Goal: Transaction & Acquisition: Purchase product/service

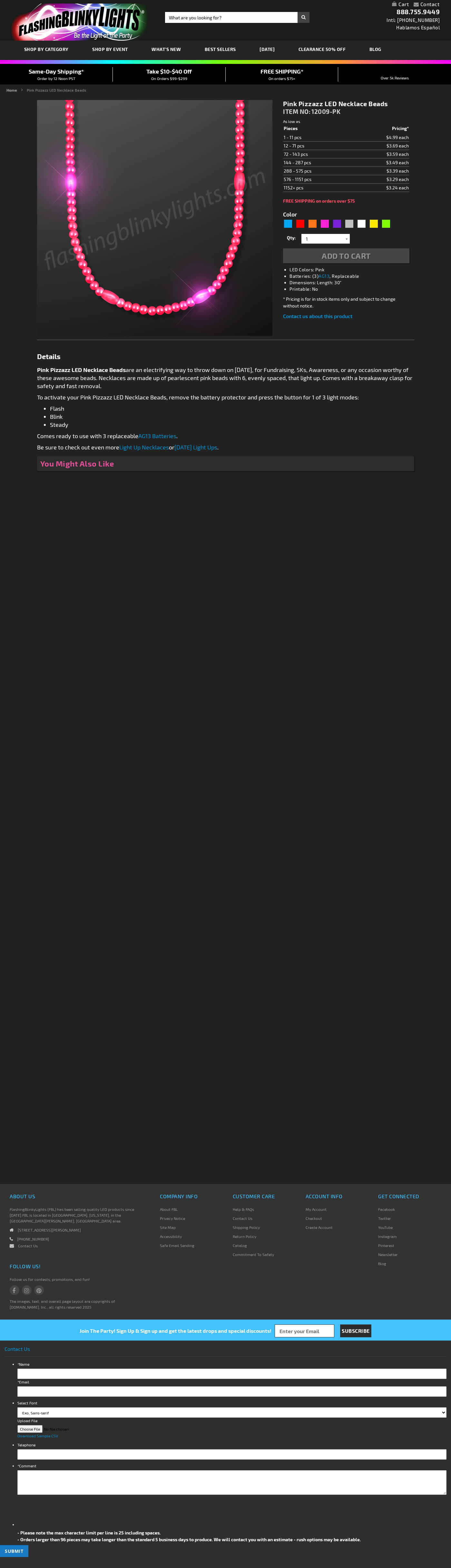
type input "5639"
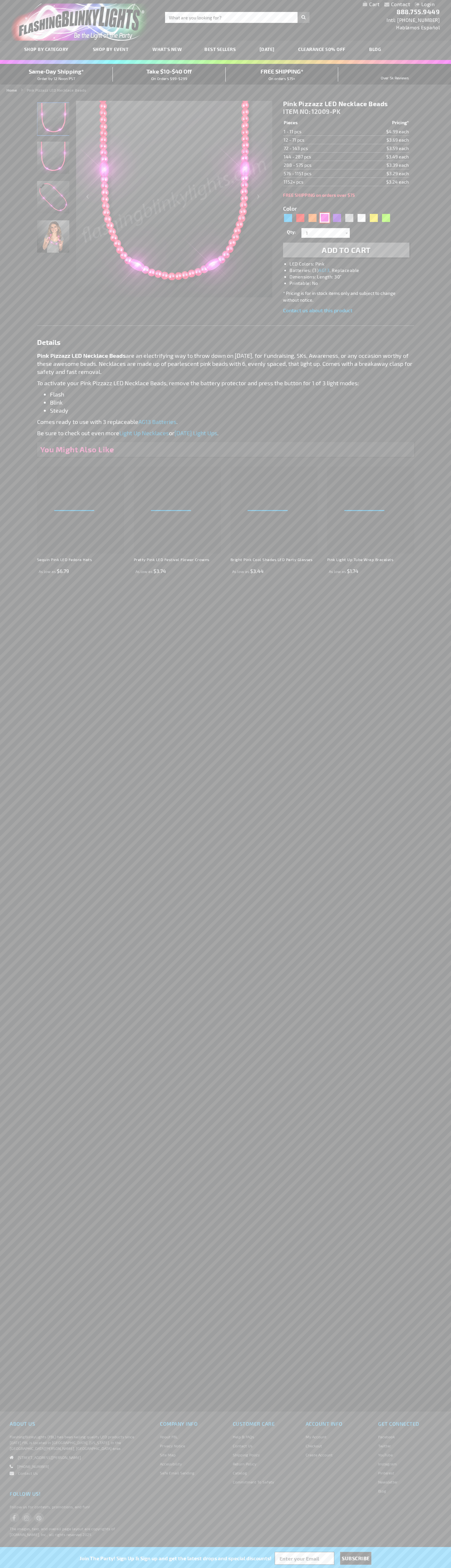
click at [325, 218] on div "Pink" at bounding box center [325, 218] width 9 height 9
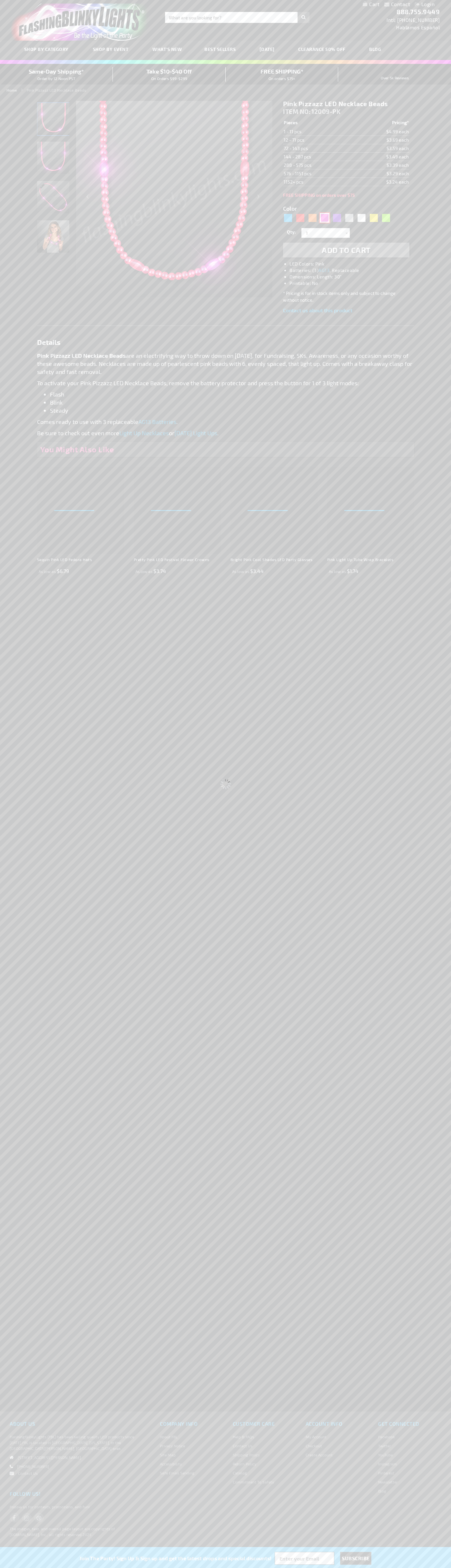
select select
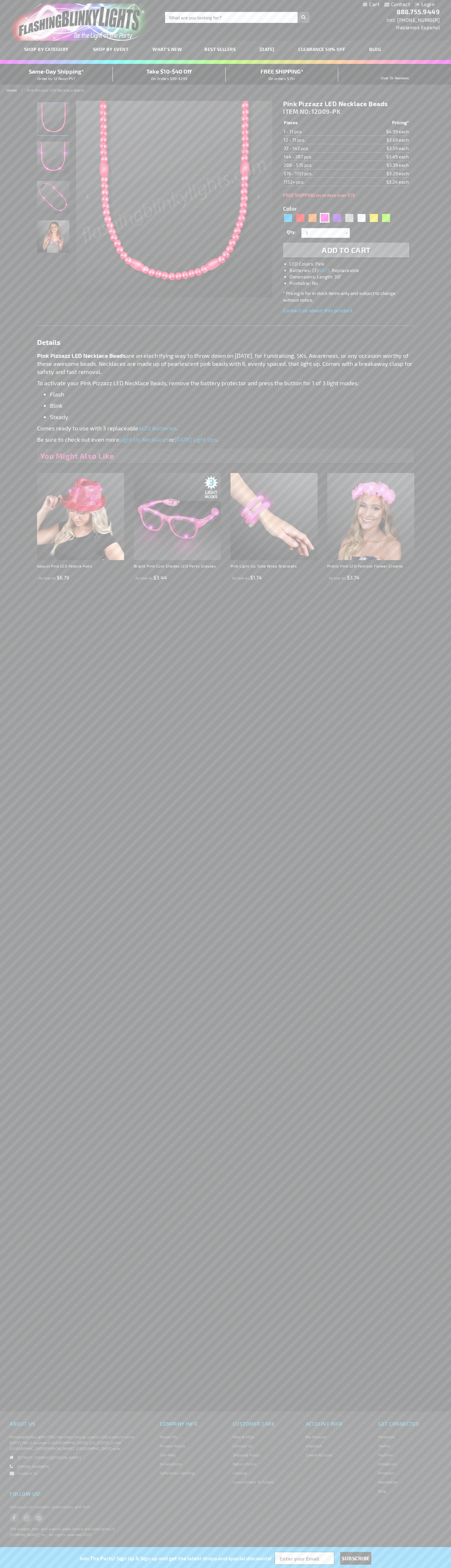
click at [346, 250] on span "Add to Cart" at bounding box center [346, 250] width 49 height 9
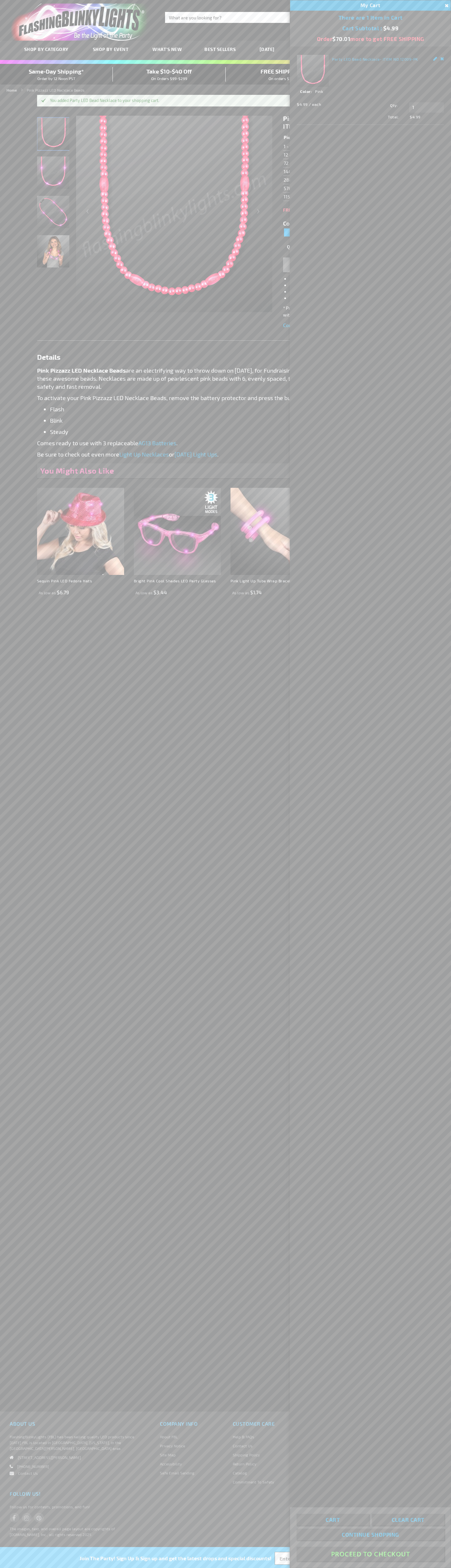
click at [370, 1554] on button "Proceed To Checkout" at bounding box center [371, 1554] width 148 height 15
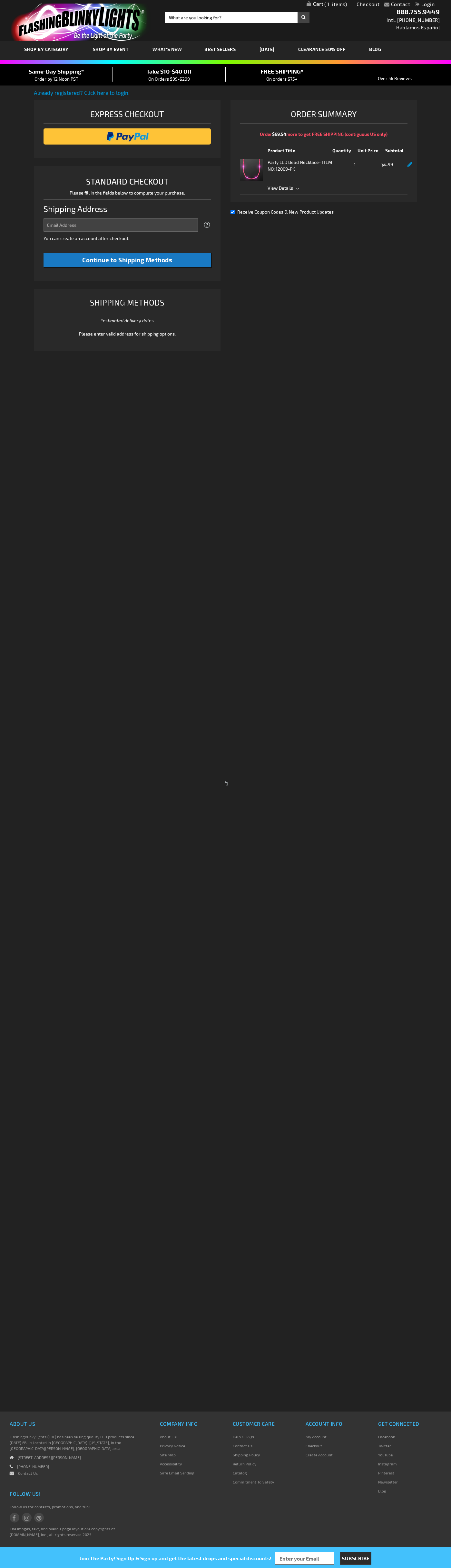
select select "US"
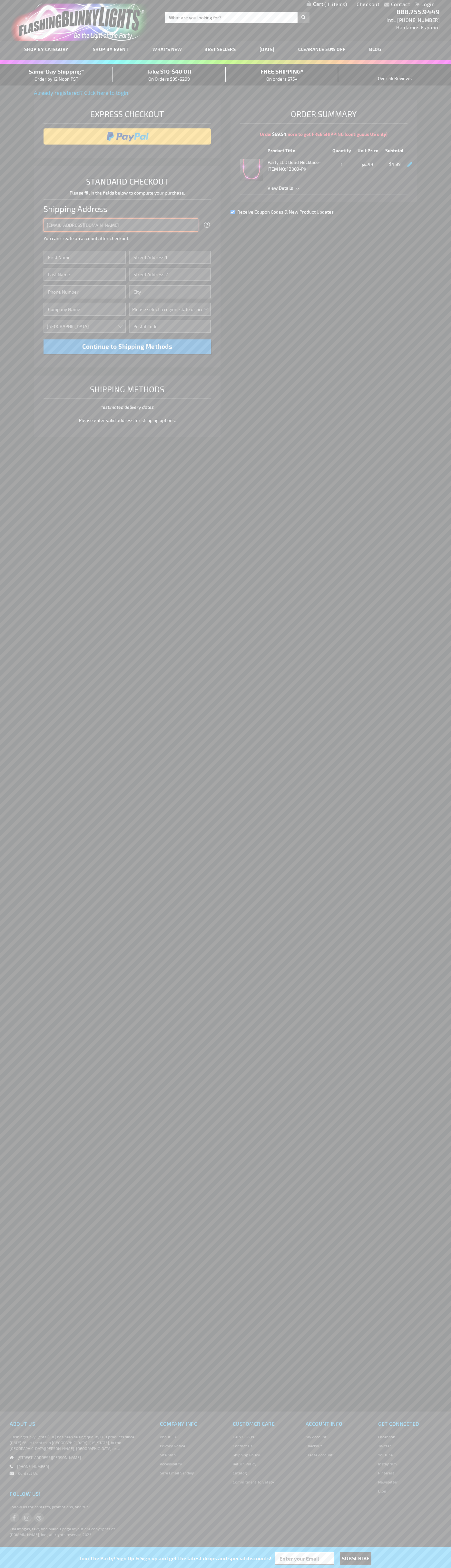
type input "johnsmith005@storebotmail.joonix.net"
type input "John"
type input "2332 Galiano Street"
type input "First floor"
type input "coral gables"
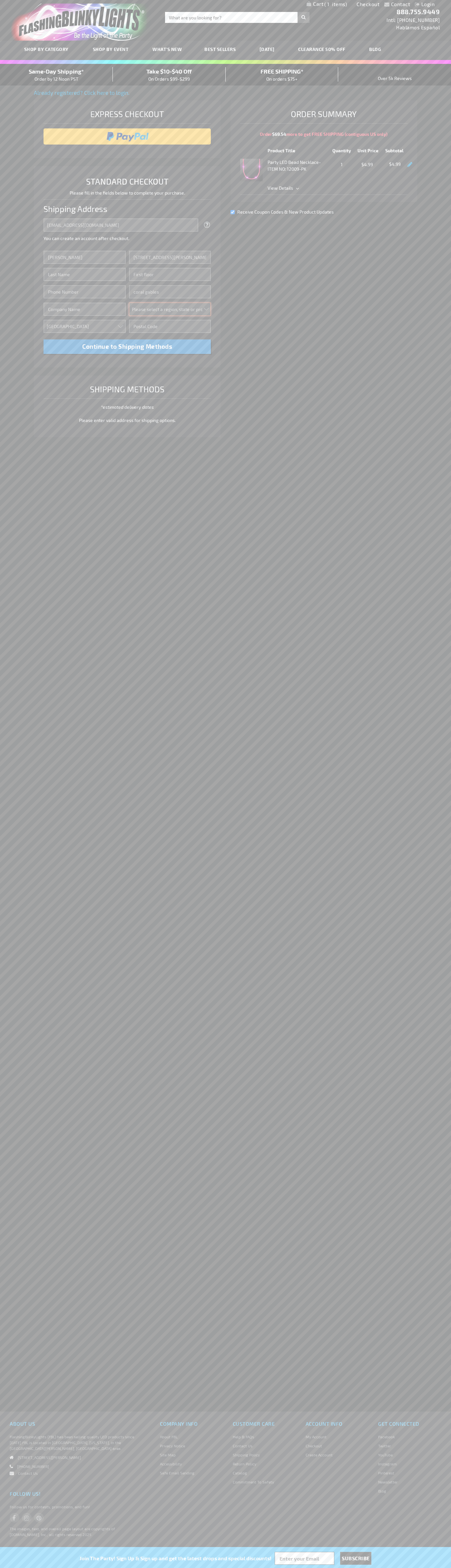
select select "18"
type input "33134"
type input "Smith"
type input "6502530000"
type input "John Smith"
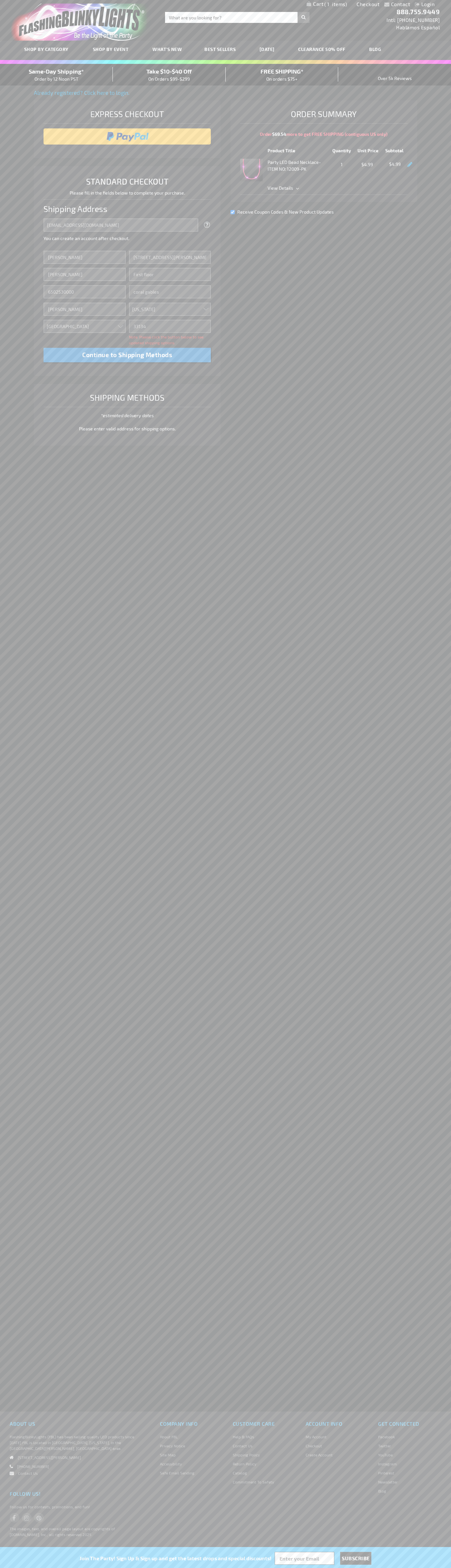
click at [56, 75] on div "Same-Day Shipping* Order by 12 Noon PST" at bounding box center [56, 75] width 113 height 15
click at [128, 136] on input "image" at bounding box center [128, 136] width 161 height 13
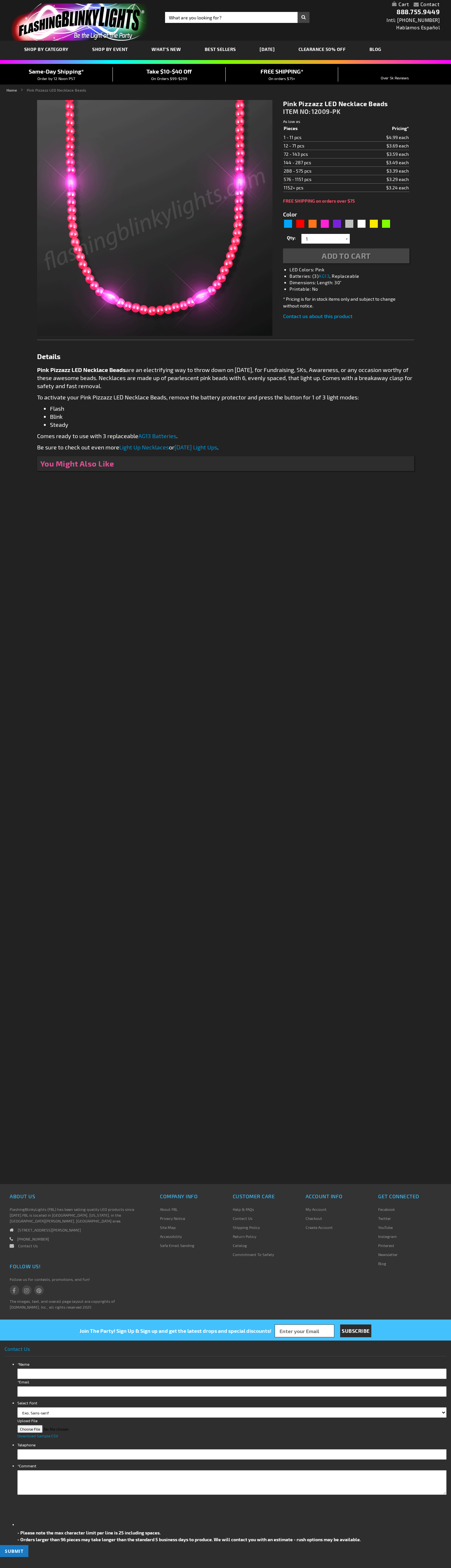
type input "5639"
